Goal: Task Accomplishment & Management: Manage account settings

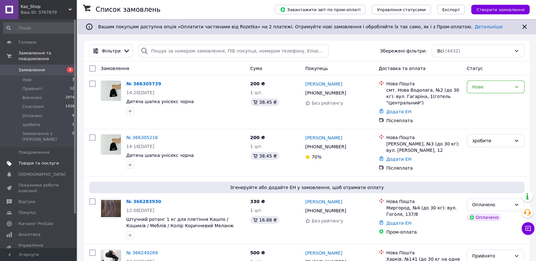
click at [36, 161] on span "Товари та послуги" at bounding box center [38, 164] width 40 height 6
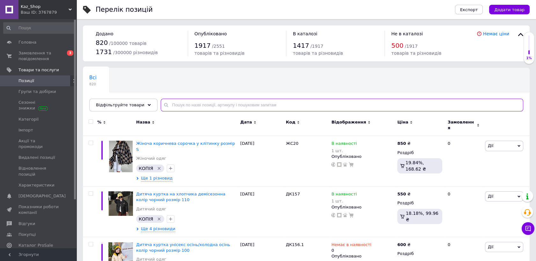
click at [185, 106] on input "text" at bounding box center [342, 105] width 362 height 13
paste input "ДК065"
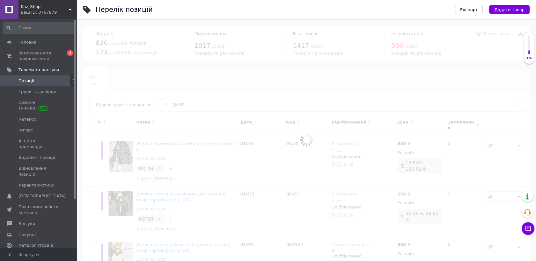
type input "ДК065"
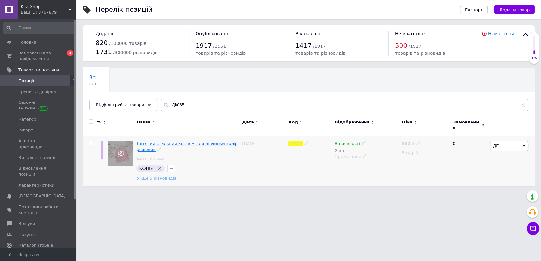
click at [179, 141] on span "Дитячий стильний костюм для дівчинки колір рожевий" at bounding box center [186, 146] width 101 height 11
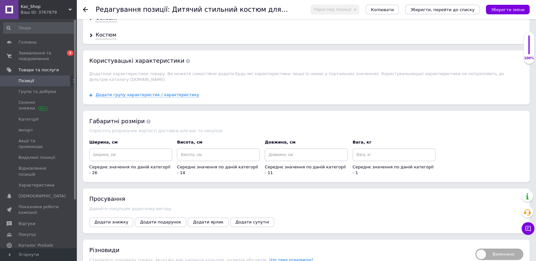
scroll to position [566, 0]
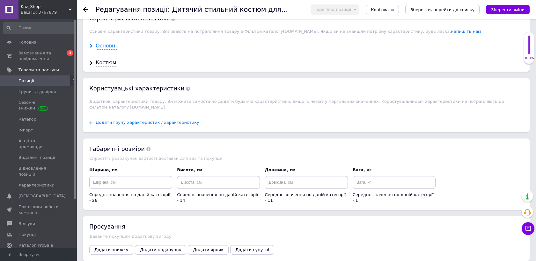
click at [100, 42] on div "Основні" at bounding box center [106, 45] width 21 height 7
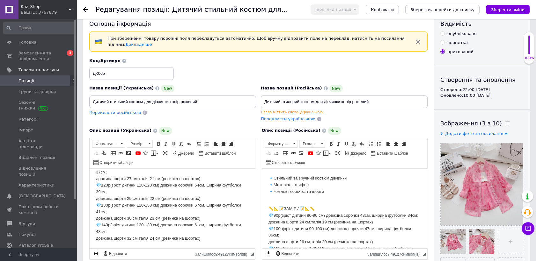
scroll to position [0, 0]
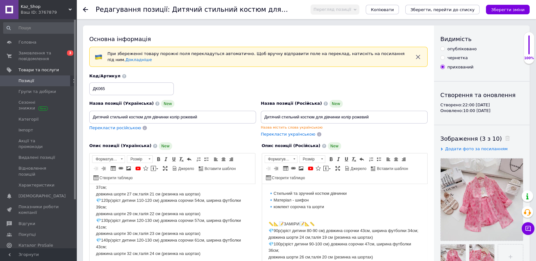
click at [34, 79] on span "Позиції" at bounding box center [38, 81] width 40 height 6
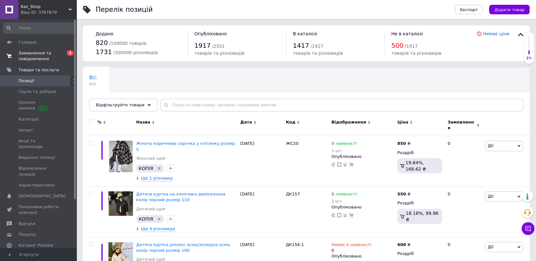
click at [29, 54] on span "Замовлення та повідомлення" at bounding box center [38, 55] width 40 height 11
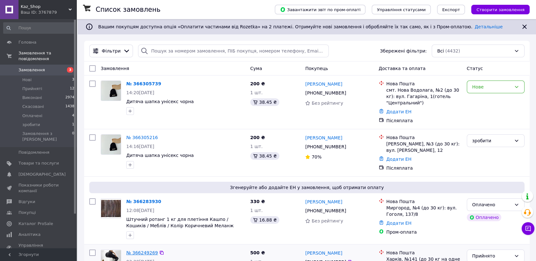
scroll to position [71, 0]
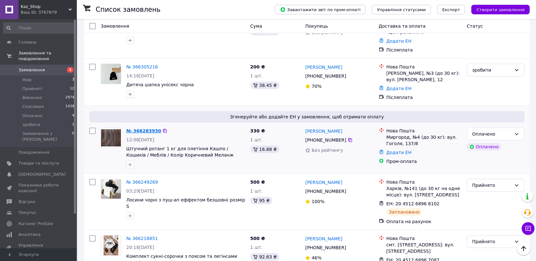
click at [128, 129] on link "№ 366283930" at bounding box center [143, 130] width 35 height 5
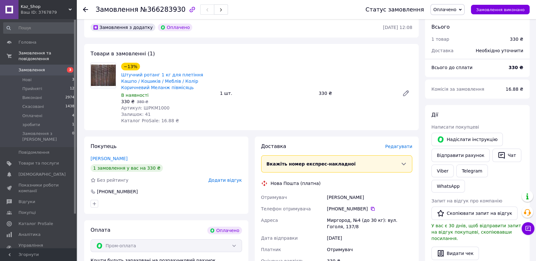
scroll to position [142, 0]
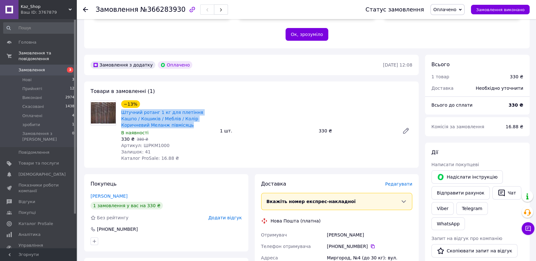
drag, startPoint x: 119, startPoint y: 105, endPoint x: 167, endPoint y: 121, distance: 50.5
click at [167, 121] on div "−13% Штучний ротанг 1 кг для плетіння Кашпо / Кошиків / Меблів / Колір Коричнев…" at bounding box center [168, 131] width 99 height 64
drag, startPoint x: 167, startPoint y: 121, endPoint x: 154, endPoint y: 111, distance: 16.1
copy link "Штучний ротанг 1 кг для плетіння Кашпо / Кошиків / Меблів / Колір Коричневий Ме…"
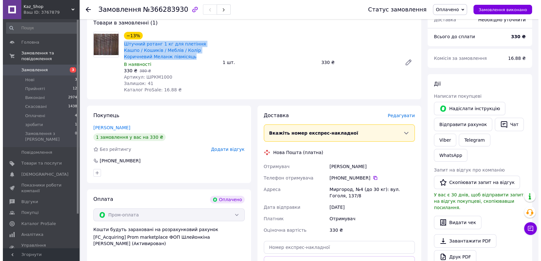
scroll to position [248, 0]
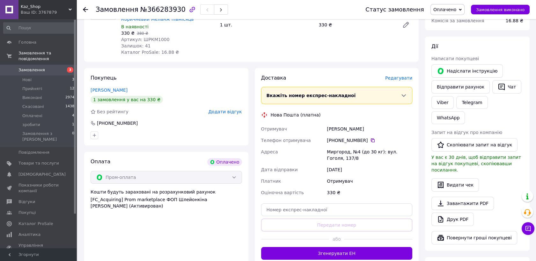
click at [410, 76] on span "Редагувати" at bounding box center [398, 78] width 27 height 5
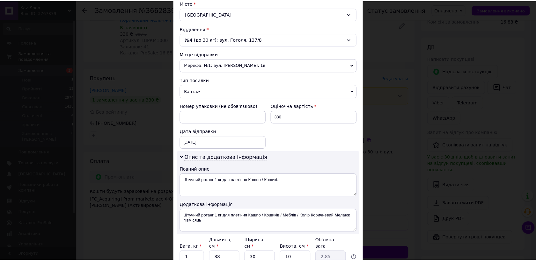
scroll to position [232, 0]
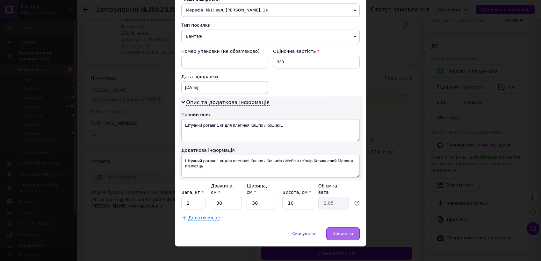
click at [346, 230] on div "Зберегти" at bounding box center [342, 234] width 33 height 13
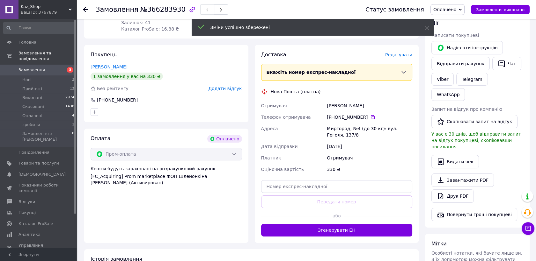
scroll to position [283, 0]
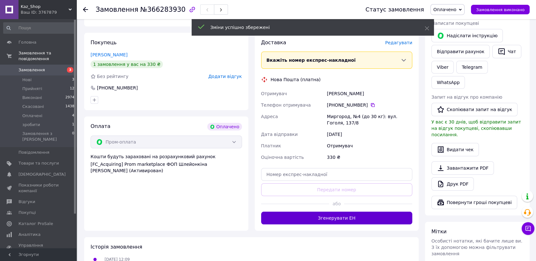
click at [340, 215] on button "Згенерувати ЕН" at bounding box center [336, 218] width 151 height 13
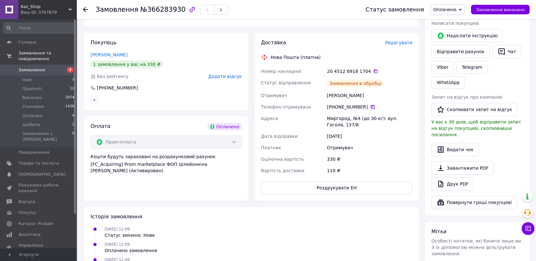
click at [371, 105] on icon at bounding box center [373, 107] width 4 height 4
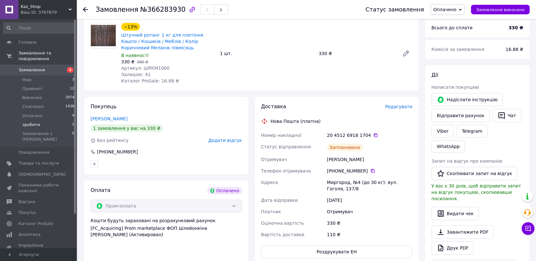
scroll to position [142, 0]
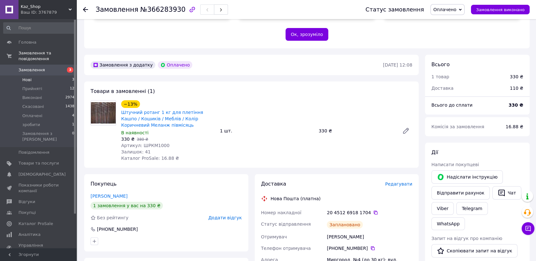
click at [32, 76] on li "Нові 3" at bounding box center [39, 80] width 78 height 9
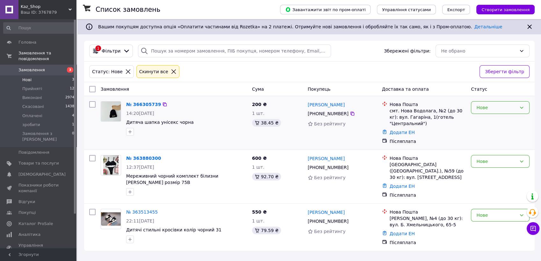
click at [488, 112] on div "Нове" at bounding box center [500, 107] width 59 height 13
click at [492, 169] on li "зробити" at bounding box center [500, 167] width 58 height 11
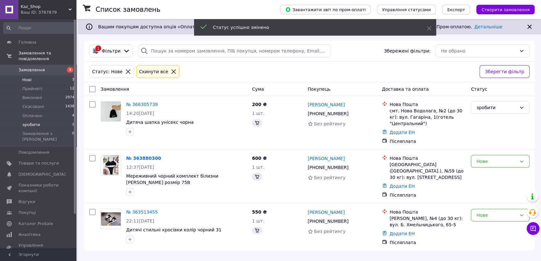
click at [31, 122] on span "зробити" at bounding box center [31, 125] width 18 height 6
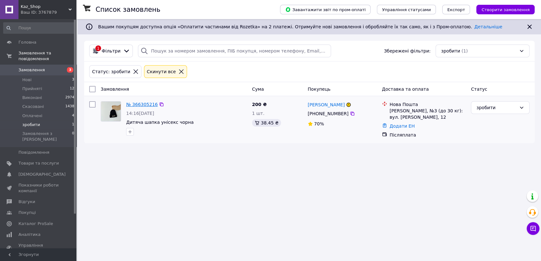
click at [141, 105] on link "№ 366305216" at bounding box center [142, 104] width 32 height 5
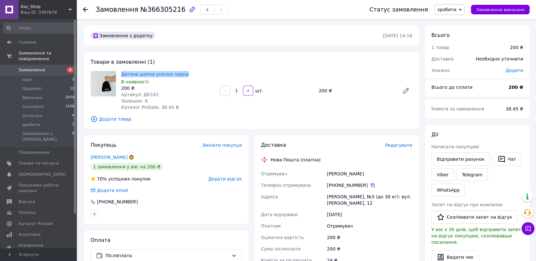
drag, startPoint x: 120, startPoint y: 74, endPoint x: 184, endPoint y: 74, distance: 63.8
click at [184, 74] on div "Дитяча шапка унісекс чорна В наявності 200 ₴ Артикул: ДК161 Залишок: 6 Каталог …" at bounding box center [168, 91] width 99 height 42
drag, startPoint x: 184, startPoint y: 74, endPoint x: 164, endPoint y: 73, distance: 19.5
copy link "Дитяча шапка унісекс чорна"
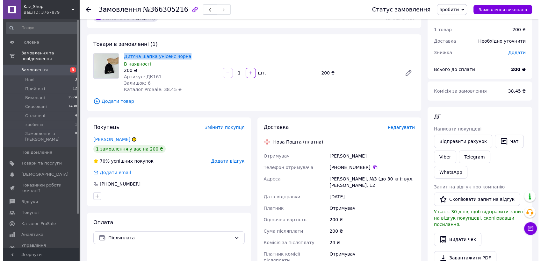
scroll to position [35, 0]
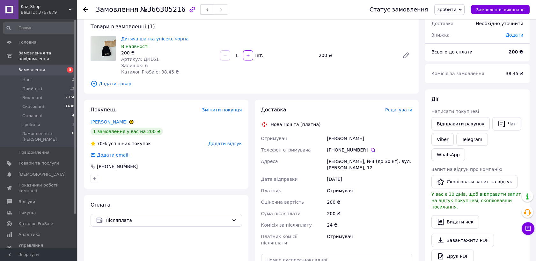
click at [400, 110] on span "Редагувати" at bounding box center [398, 109] width 27 height 5
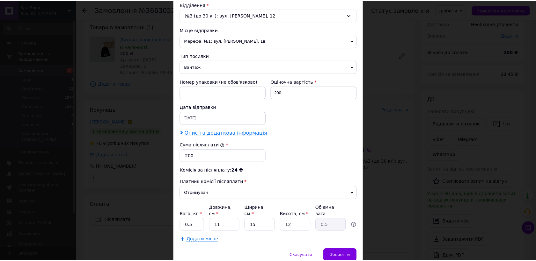
scroll to position [224, 0]
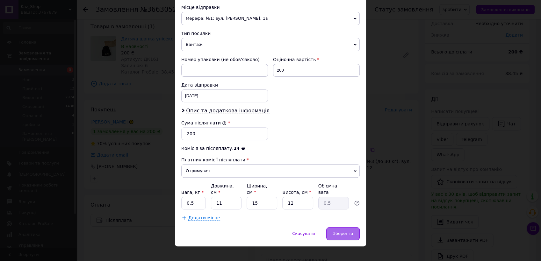
click at [346, 231] on span "Зберегти" at bounding box center [343, 233] width 20 height 5
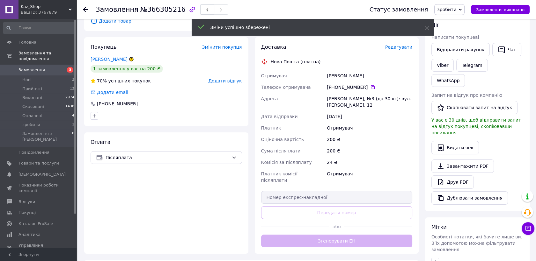
scroll to position [142, 0]
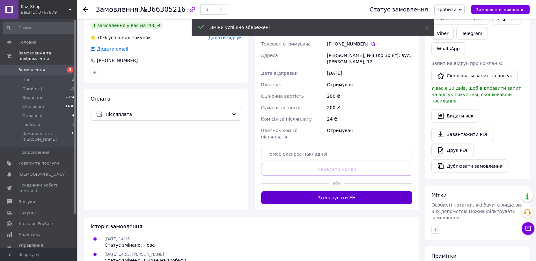
click at [327, 193] on button "Згенерувати ЕН" at bounding box center [336, 198] width 151 height 13
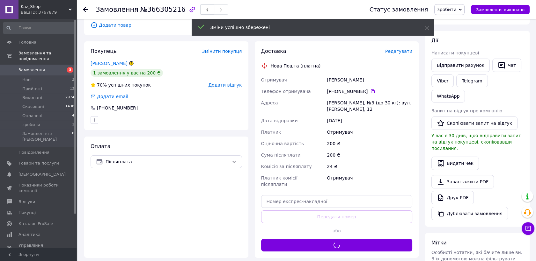
scroll to position [35, 0]
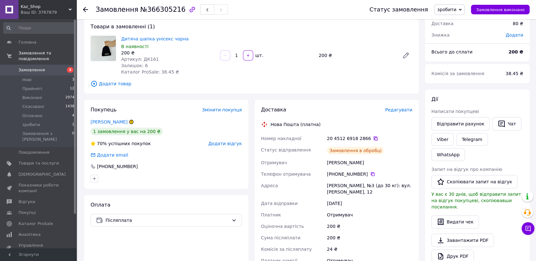
click at [373, 138] on icon at bounding box center [375, 138] width 5 height 5
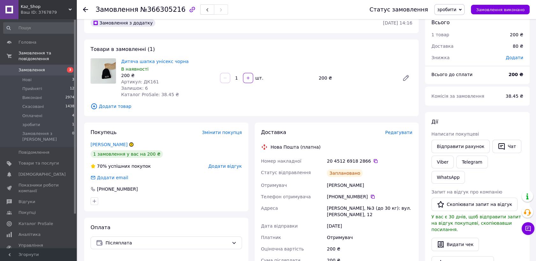
scroll to position [0, 0]
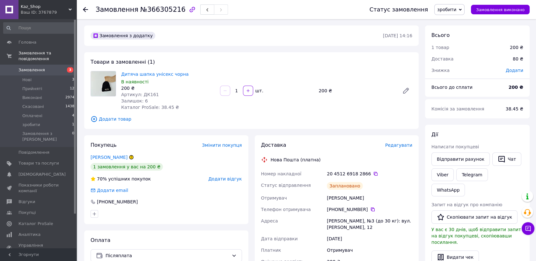
click at [455, 8] on span "зробити" at bounding box center [446, 9] width 19 height 5
click at [460, 22] on li "Прийнято" at bounding box center [449, 23] width 30 height 10
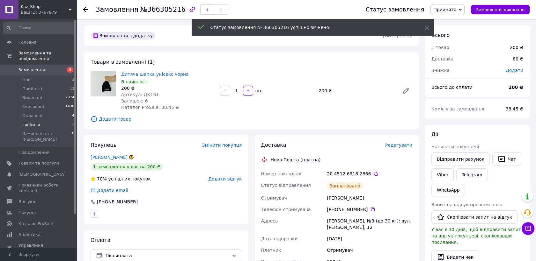
click at [55, 120] on li "зробити 1" at bounding box center [39, 124] width 78 height 9
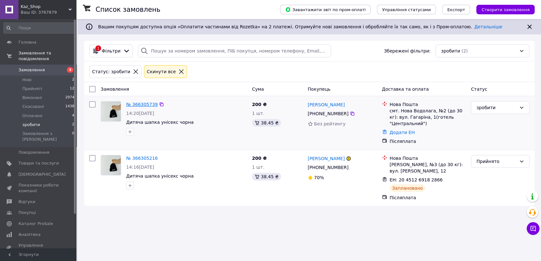
click at [144, 107] on link "№ 366305739" at bounding box center [142, 104] width 32 height 5
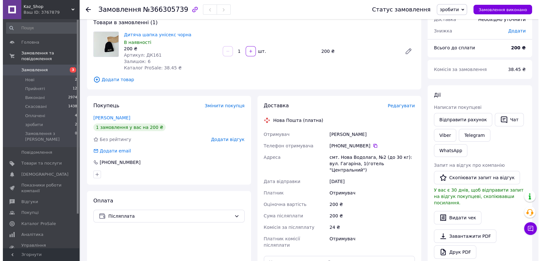
scroll to position [35, 0]
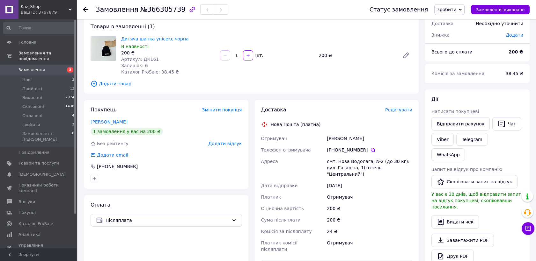
click at [403, 111] on span "Редагувати" at bounding box center [398, 109] width 27 height 5
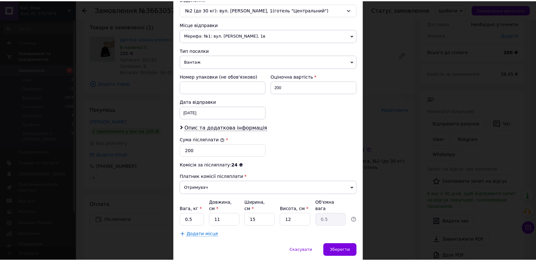
scroll to position [224, 0]
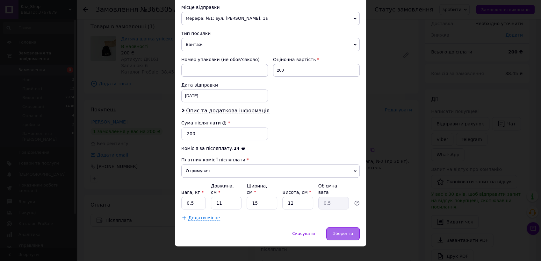
click at [352, 230] on div "Зберегти" at bounding box center [342, 234] width 33 height 13
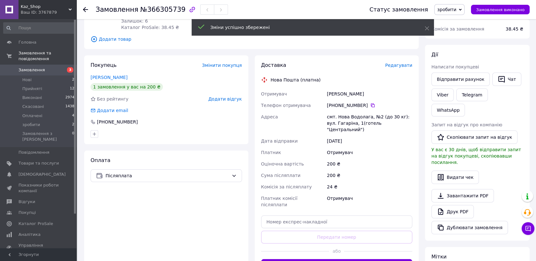
scroll to position [142, 0]
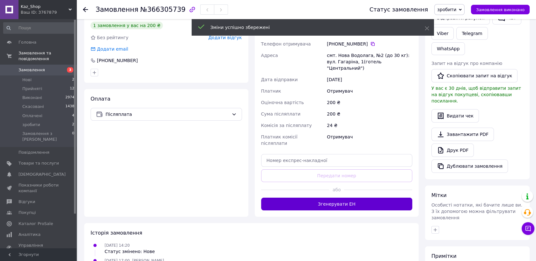
click at [322, 198] on button "Згенерувати ЕН" at bounding box center [336, 204] width 151 height 13
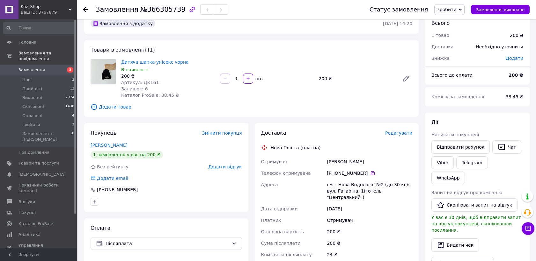
scroll to position [0, 0]
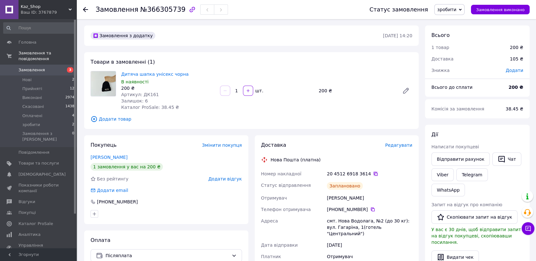
click at [374, 175] on icon at bounding box center [376, 174] width 4 height 4
click at [456, 10] on span "зробити" at bounding box center [446, 9] width 19 height 5
click at [463, 20] on li "Прийнято" at bounding box center [449, 23] width 30 height 10
click at [27, 77] on span "Нові" at bounding box center [26, 80] width 9 height 6
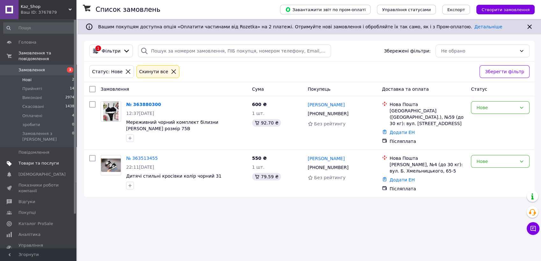
click at [33, 161] on span "Товари та послуги" at bounding box center [38, 164] width 40 height 6
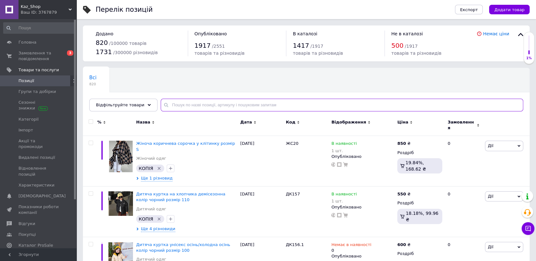
paste input "ДК080"
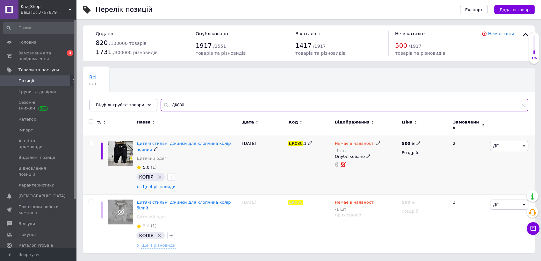
type input "ДК080"
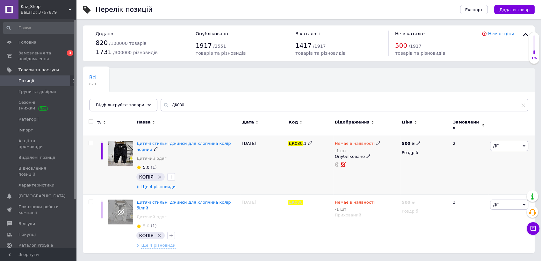
click at [157, 184] on span "Ще 4 різновиди" at bounding box center [158, 187] width 34 height 6
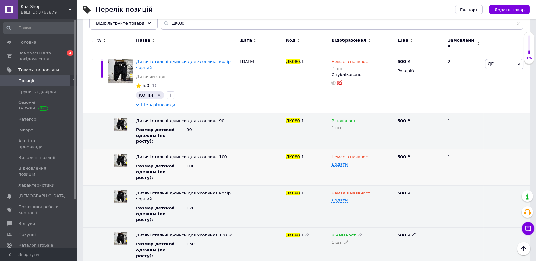
scroll to position [69, 0]
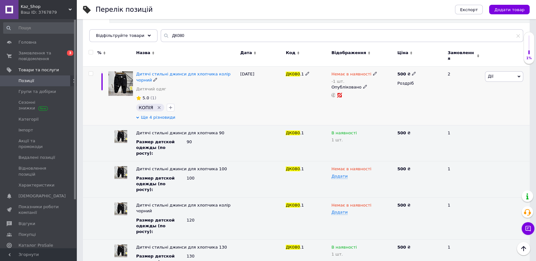
click at [167, 115] on span "Ще 4 різновиди" at bounding box center [158, 118] width 34 height 6
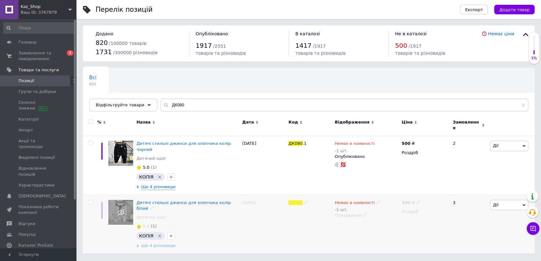
click at [159, 243] on span "Ще 4 різновиди" at bounding box center [158, 246] width 34 height 6
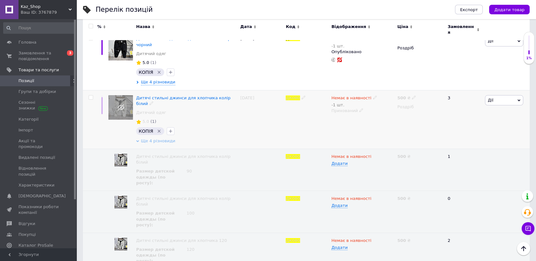
scroll to position [105, 0]
click at [152, 139] on span "Ще 4 різновиди" at bounding box center [158, 142] width 34 height 6
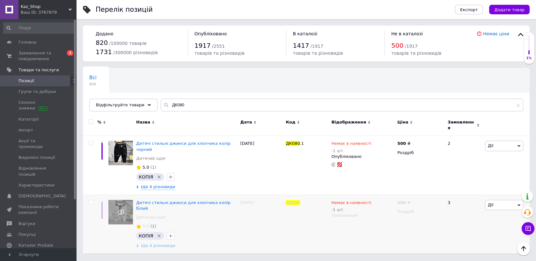
scroll to position [0, 0]
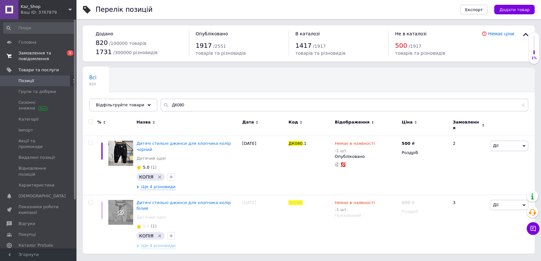
click at [43, 56] on span "Замовлення та повідомлення" at bounding box center [38, 55] width 40 height 11
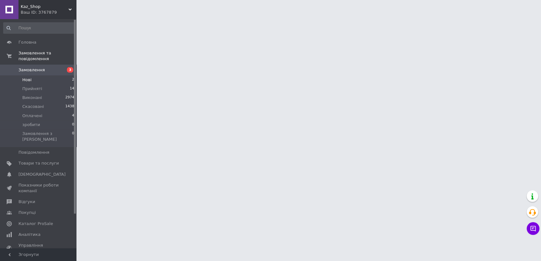
click at [26, 77] on span "Нові" at bounding box center [26, 80] width 9 height 6
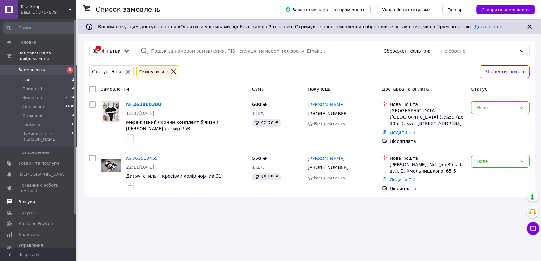
click at [24, 199] on span "Відгуки" at bounding box center [26, 202] width 17 height 6
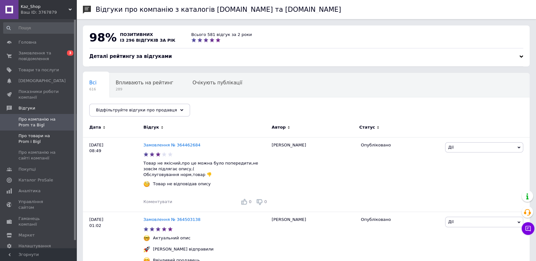
click at [44, 137] on span "Про товари на Prom і Bigl" at bounding box center [38, 138] width 40 height 11
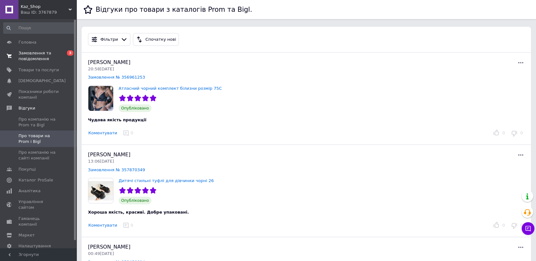
click at [36, 55] on span "Замовлення та повідомлення" at bounding box center [38, 55] width 40 height 11
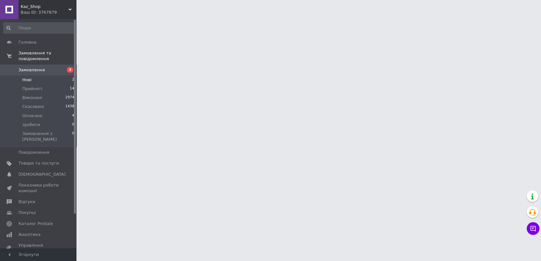
click at [38, 76] on li "Нові 2" at bounding box center [39, 80] width 78 height 9
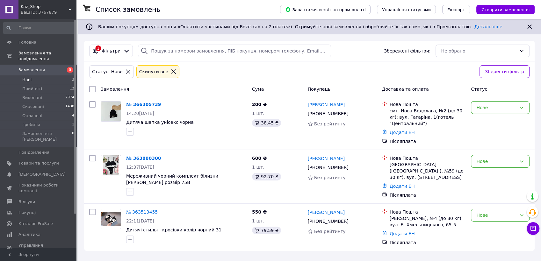
click at [31, 76] on li "Нові 3" at bounding box center [39, 80] width 78 height 9
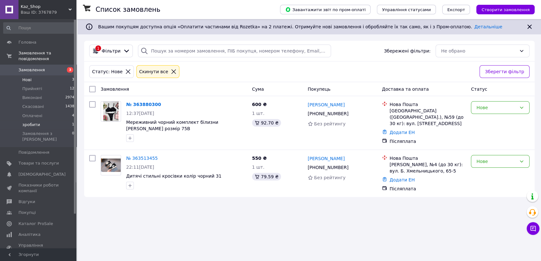
click at [31, 122] on span "зробити" at bounding box center [31, 125] width 18 height 6
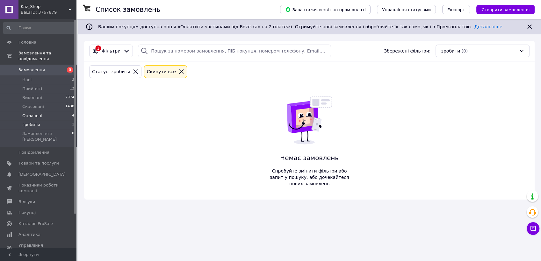
click at [28, 113] on span "Оплачені" at bounding box center [32, 116] width 20 height 6
